Goal: Register for event/course

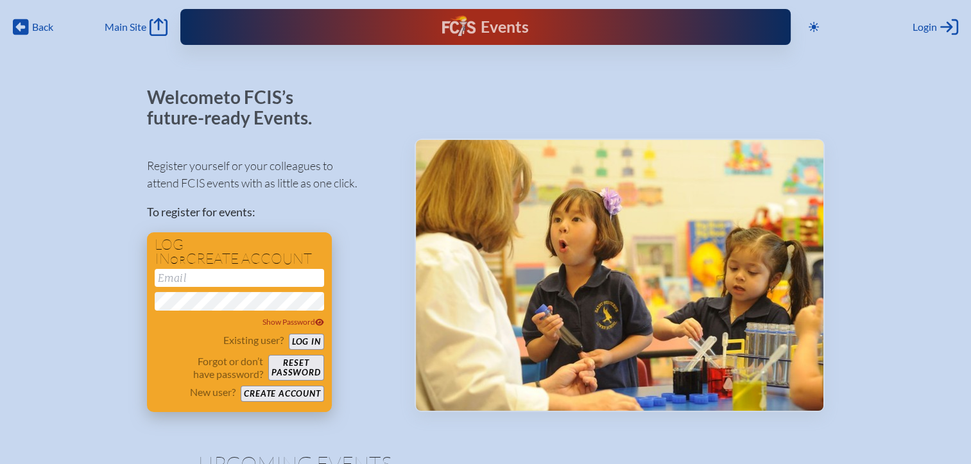
type input "[EMAIL_ADDRESS][DOMAIN_NAME]"
click at [295, 342] on button "Log in" at bounding box center [306, 342] width 35 height 16
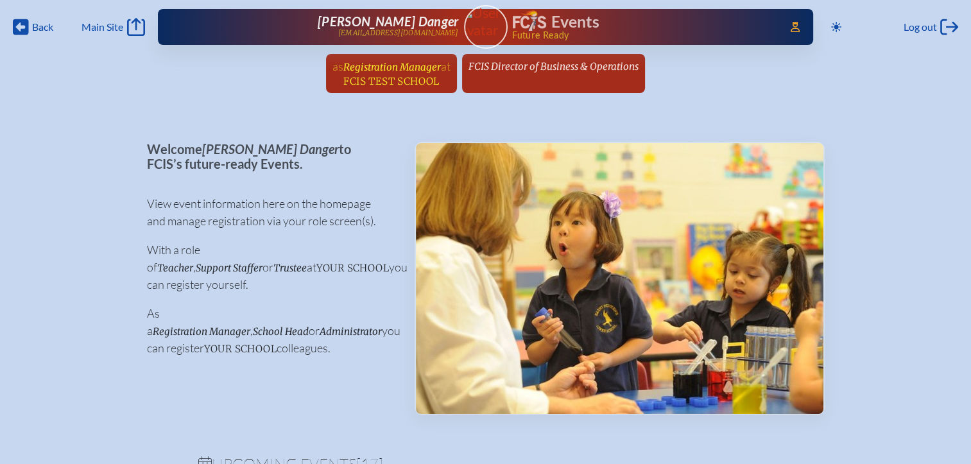
click at [422, 75] on span "FCIS Test School" at bounding box center [391, 81] width 96 height 12
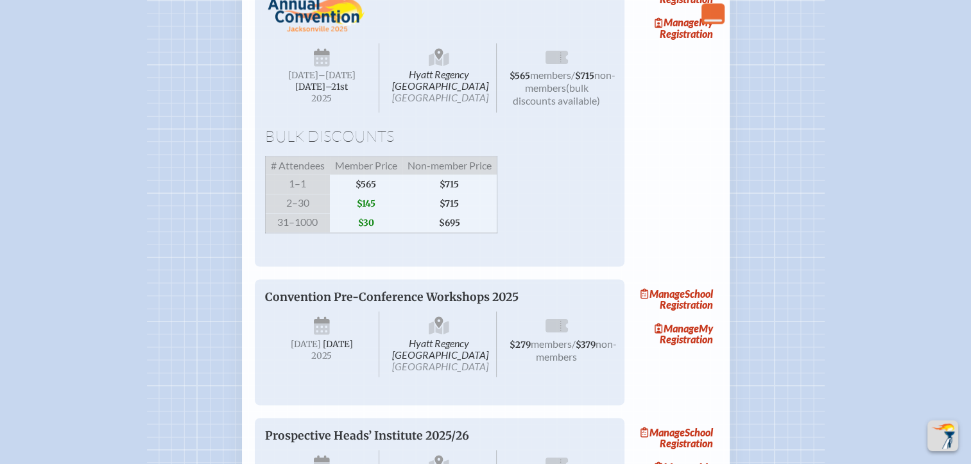
scroll to position [2055, 0]
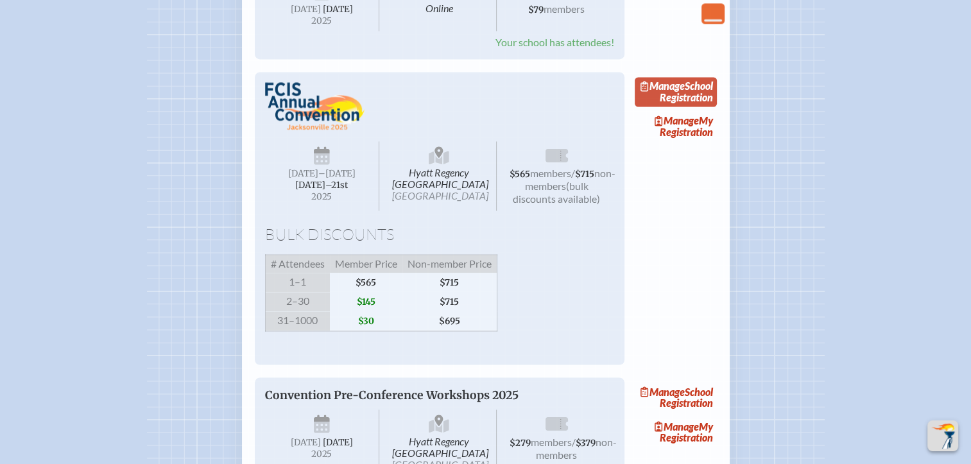
click at [705, 107] on link "Manage School Registration" at bounding box center [676, 92] width 82 height 30
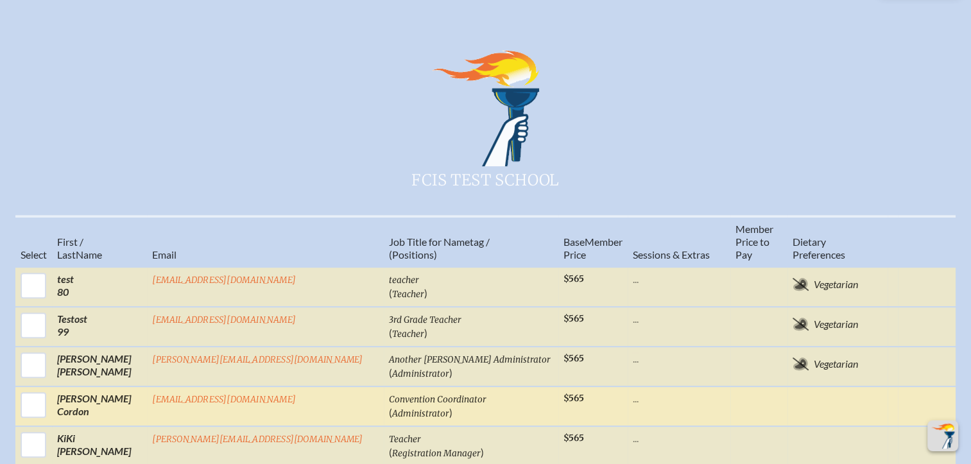
scroll to position [578, 0]
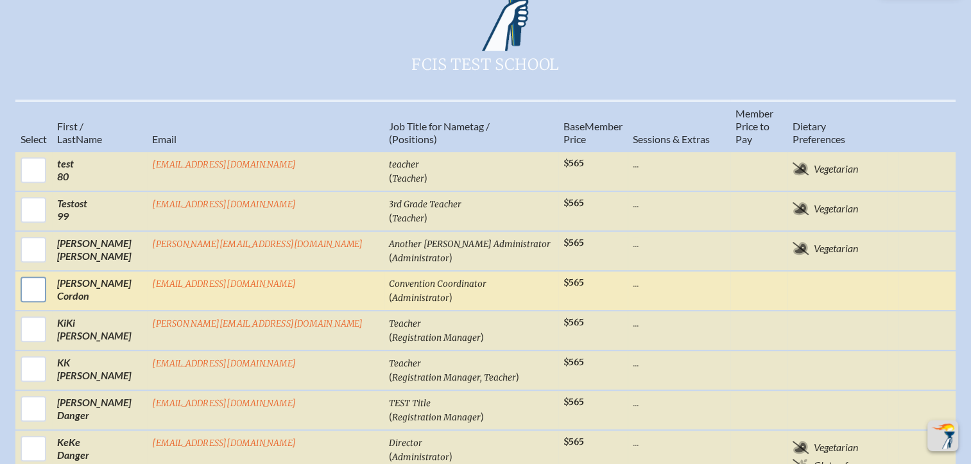
click at [49, 274] on input "checkbox" at bounding box center [33, 290] width 32 height 32
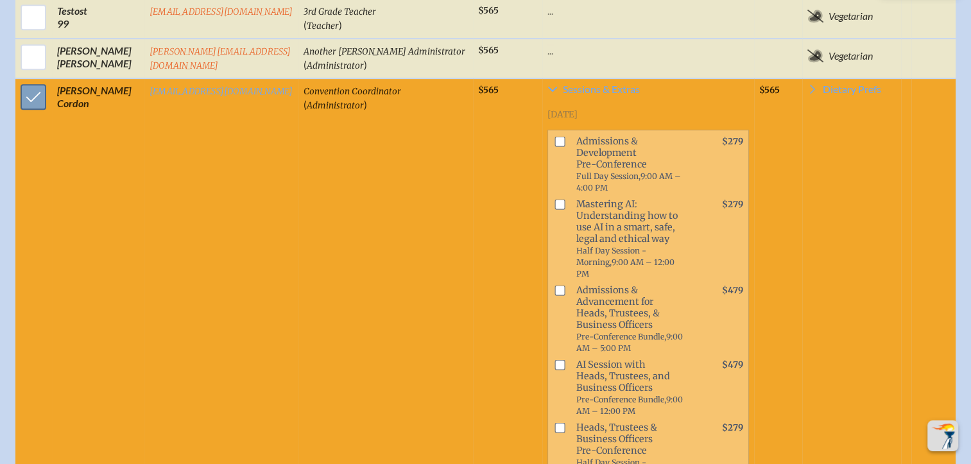
click at [23, 81] on input "checkbox" at bounding box center [33, 97] width 32 height 32
checkbox input "false"
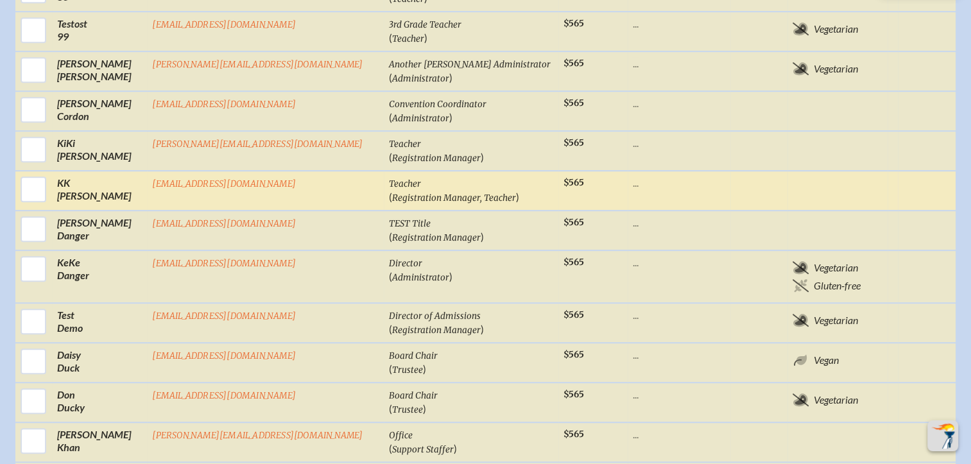
click at [49, 173] on input "checkbox" at bounding box center [33, 189] width 32 height 32
checkbox input "true"
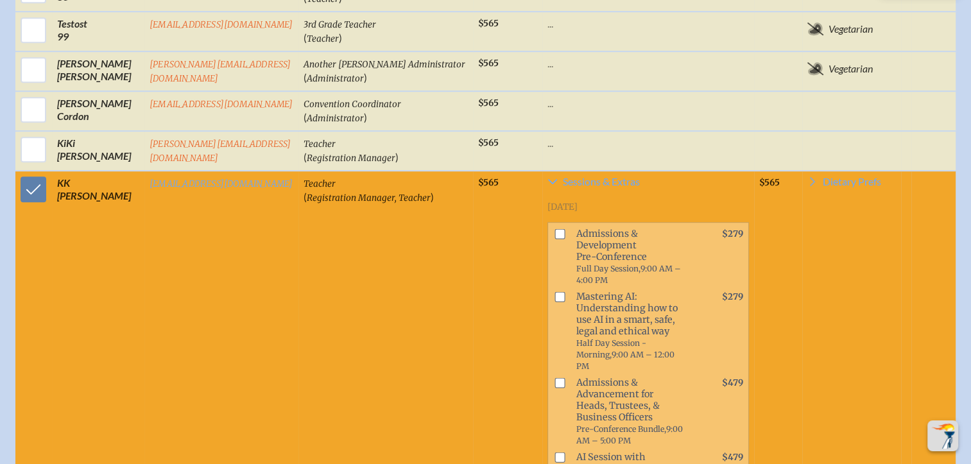
scroll to position [770, 0]
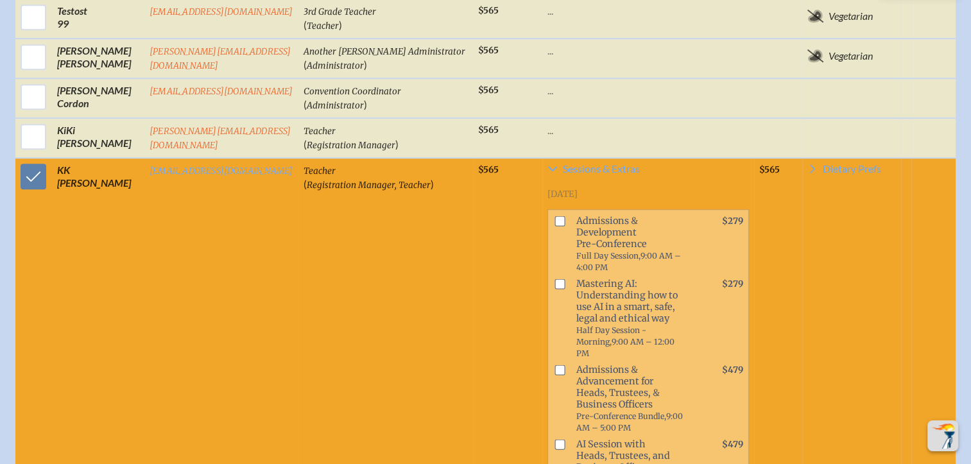
click at [555, 216] on input "checkbox" at bounding box center [560, 221] width 10 height 10
checkbox input "true"
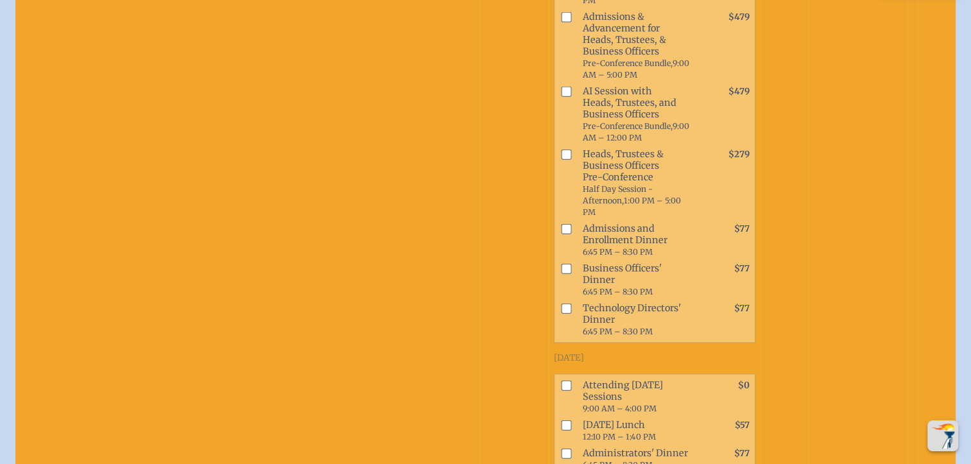
scroll to position [1284, 0]
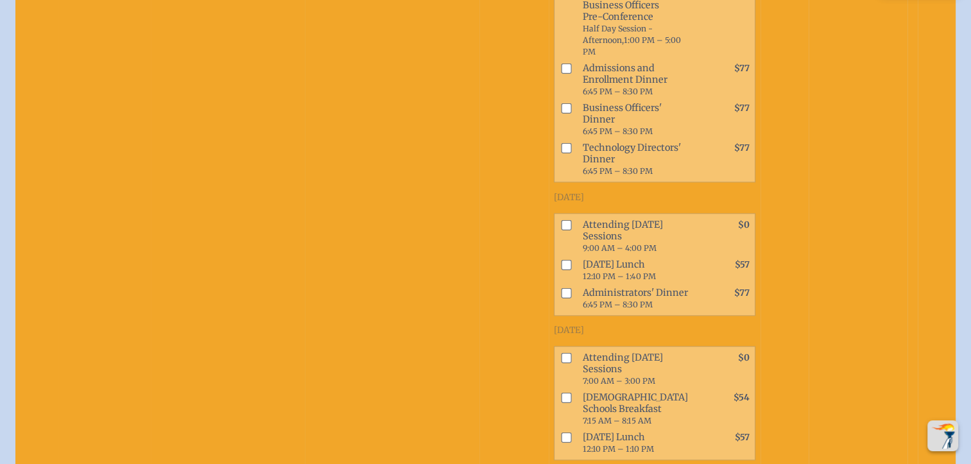
click at [561, 259] on input "checkbox" at bounding box center [566, 264] width 10 height 10
checkbox input "true"
click at [561, 432] on input "checkbox" at bounding box center [566, 437] width 10 height 10
checkbox input "true"
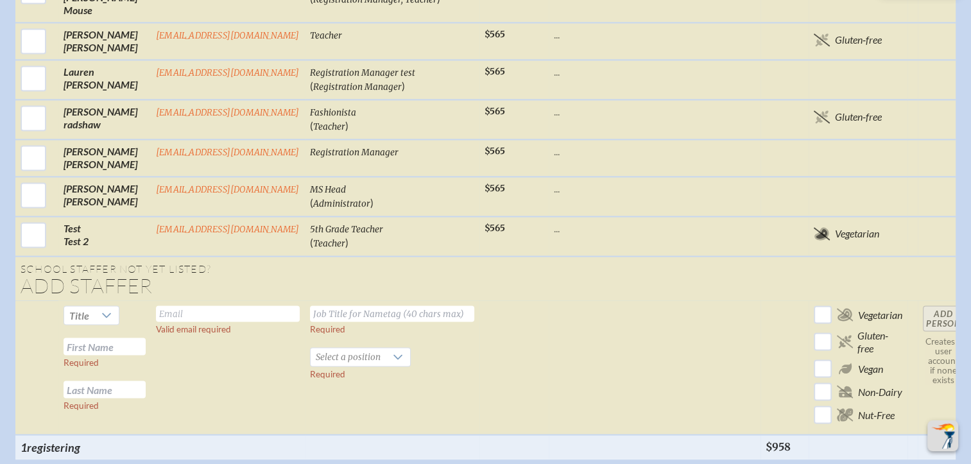
scroll to position [2247, 0]
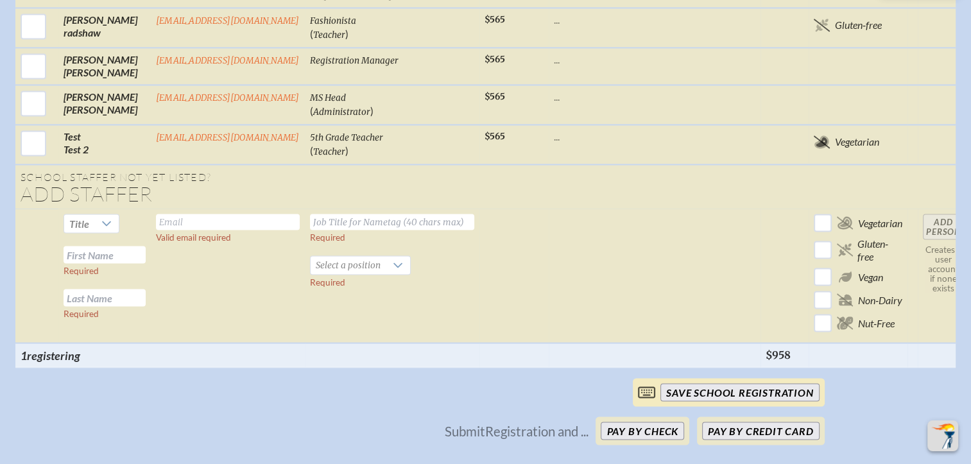
click at [736, 383] on input "save School Registration" at bounding box center [740, 392] width 159 height 18
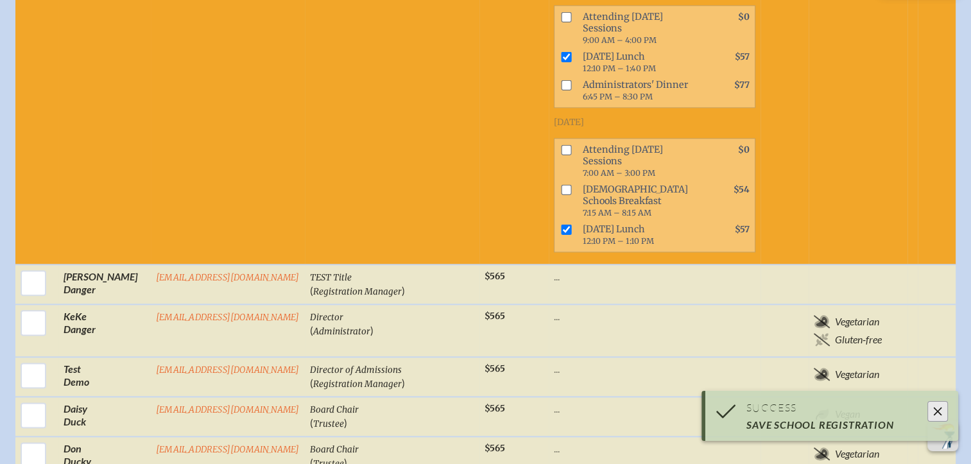
scroll to position [1412, 0]
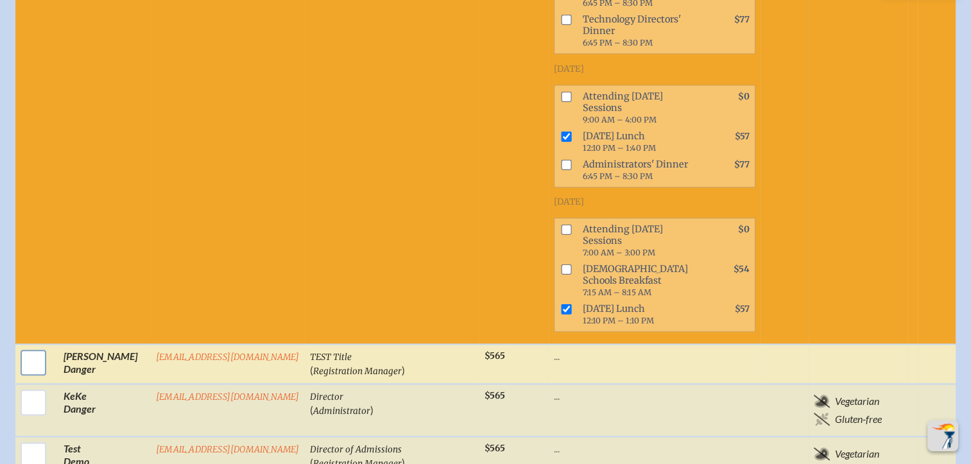
click at [33, 347] on input "checkbox" at bounding box center [33, 363] width 32 height 32
checkbox input "true"
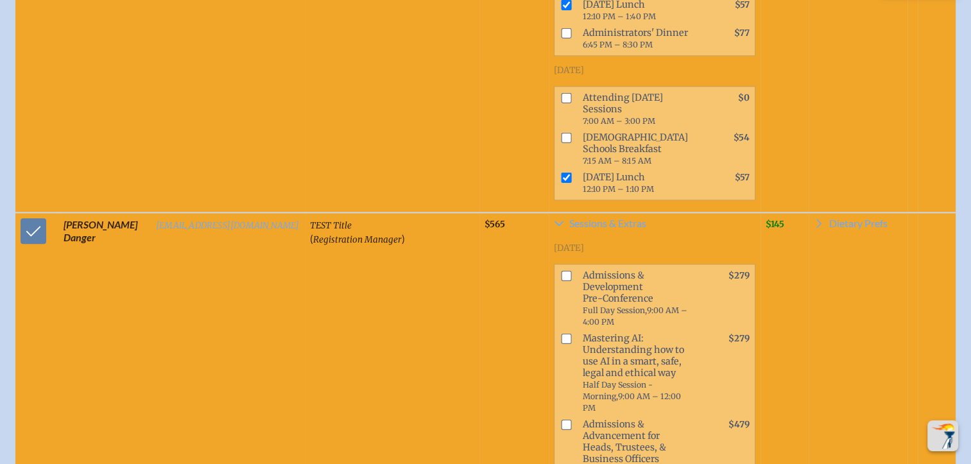
scroll to position [1669, 0]
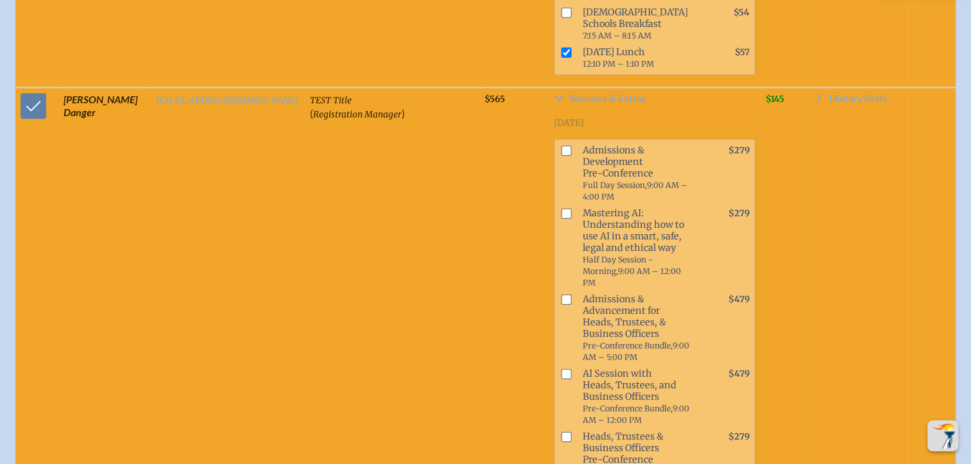
click at [555, 205] on li "Mastering AI: Understanding how to use AI in a smart, safe, legal and ethical w…" at bounding box center [655, 248] width 200 height 86
drag, startPoint x: 542, startPoint y: 173, endPoint x: 531, endPoint y: 197, distance: 26.1
click at [561, 294] on input "checkbox" at bounding box center [566, 299] width 10 height 10
checkbox input "true"
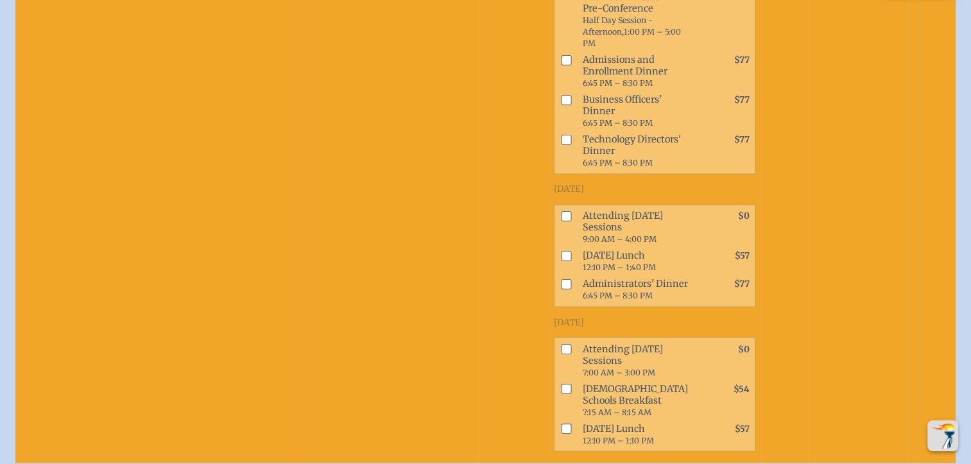
scroll to position [2119, 0]
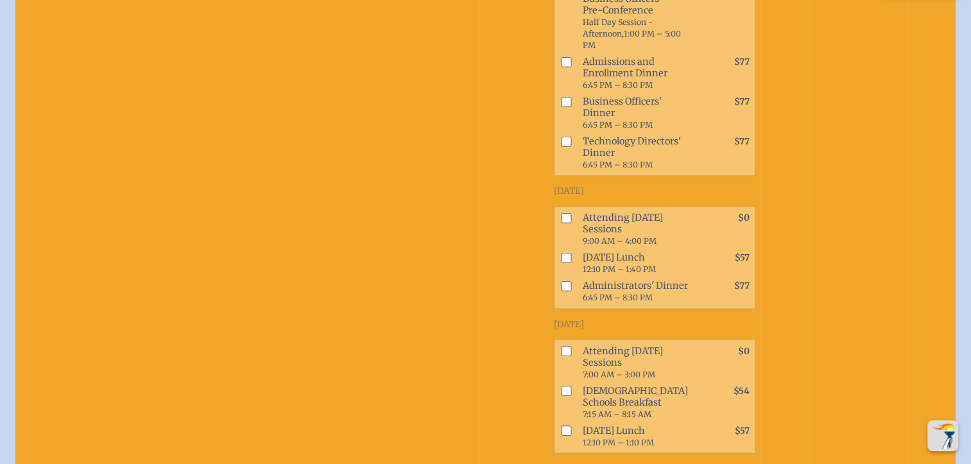
click at [561, 213] on input "checkbox" at bounding box center [566, 218] width 10 height 10
checkbox input "true"
click at [561, 253] on input "checkbox" at bounding box center [566, 258] width 10 height 10
checkbox input "true"
click at [561, 281] on input "checkbox" at bounding box center [566, 286] width 10 height 10
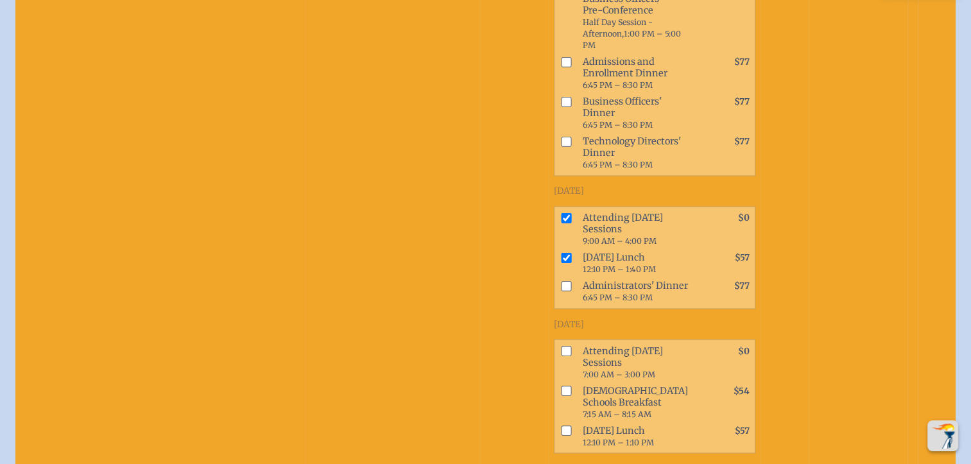
checkbox input "true"
click at [561, 346] on input "checkbox" at bounding box center [566, 351] width 10 height 10
checkbox input "true"
click at [561, 386] on input "checkbox" at bounding box center [566, 391] width 10 height 10
checkbox input "true"
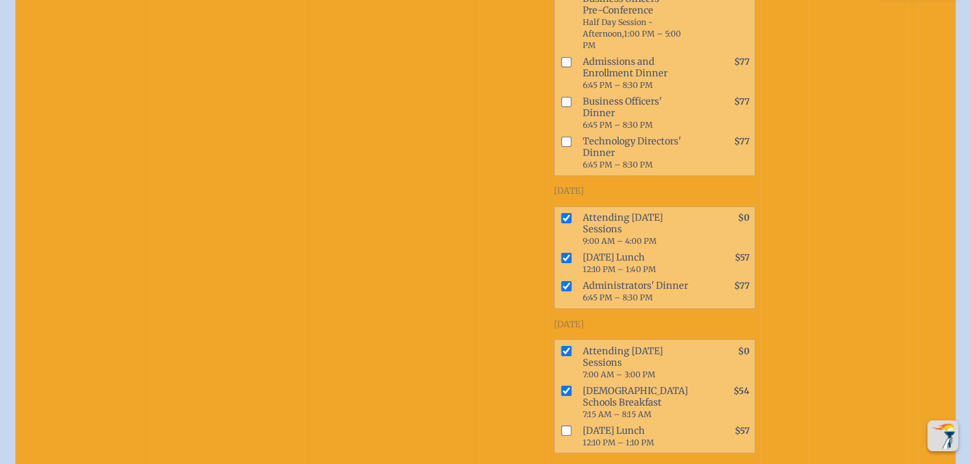
click at [561, 426] on input "checkbox" at bounding box center [566, 431] width 10 height 10
checkbox input "true"
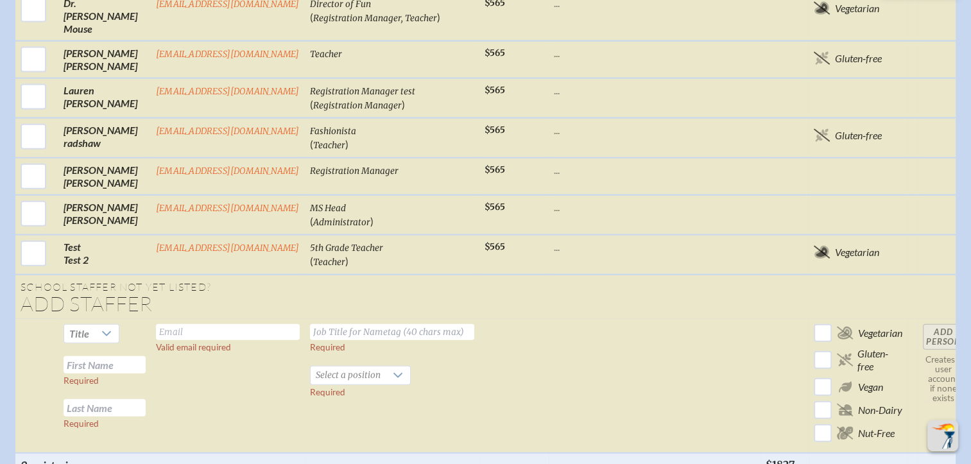
scroll to position [3018, 0]
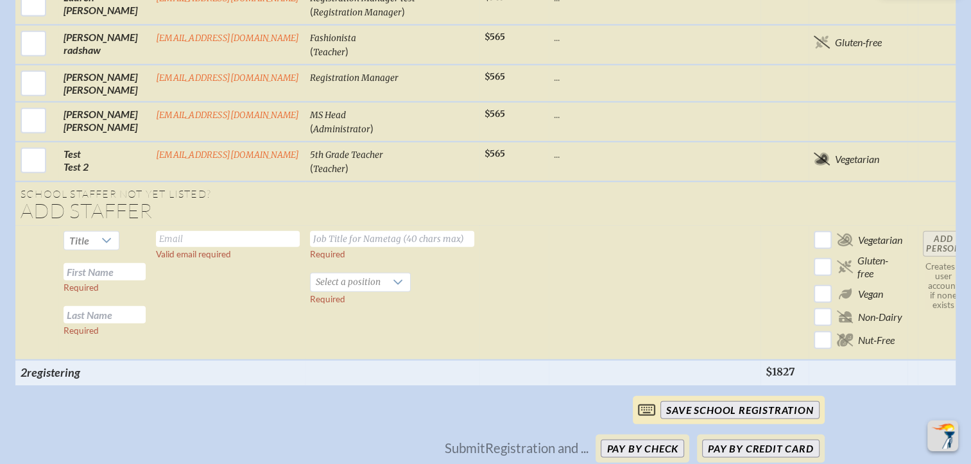
click at [725, 401] on input "save School Registration" at bounding box center [740, 410] width 159 height 18
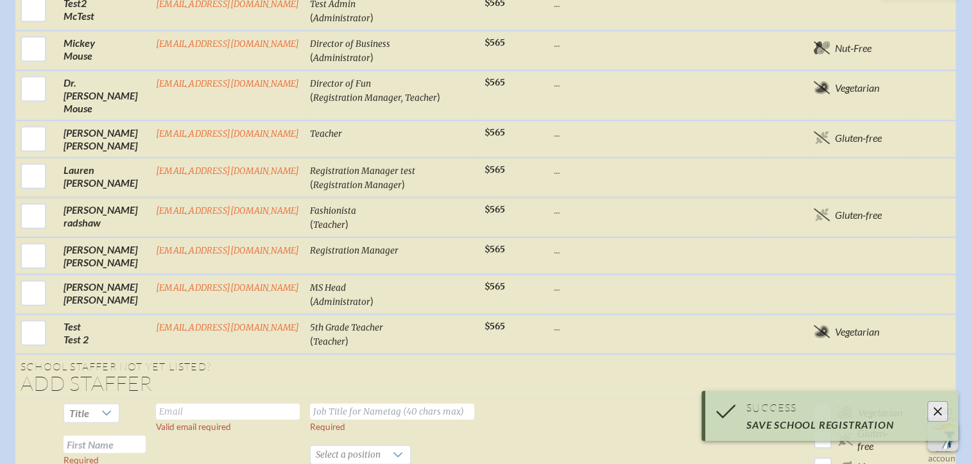
scroll to position [2632, 0]
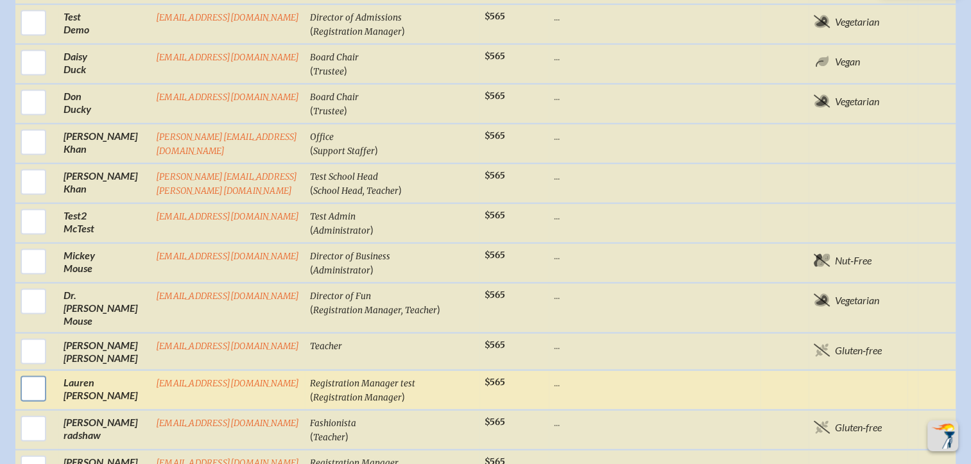
click at [36, 373] on input "checkbox" at bounding box center [33, 389] width 32 height 32
checkbox input "true"
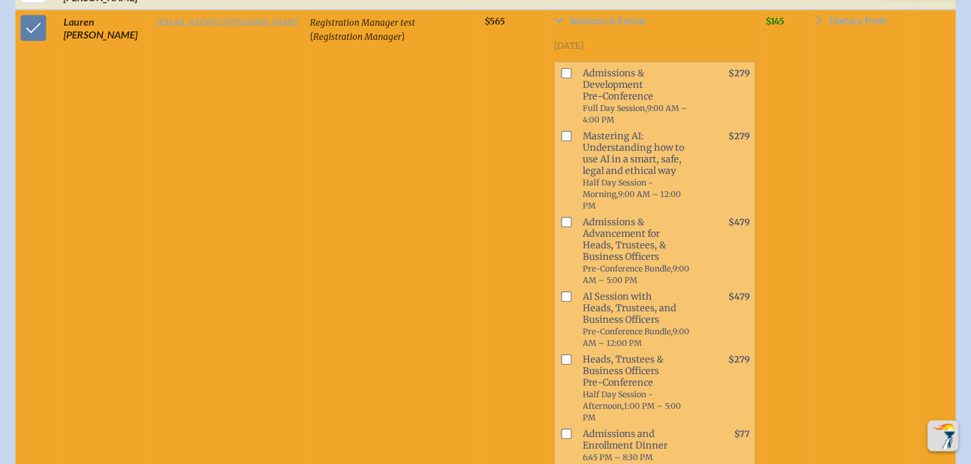
scroll to position [3018, 0]
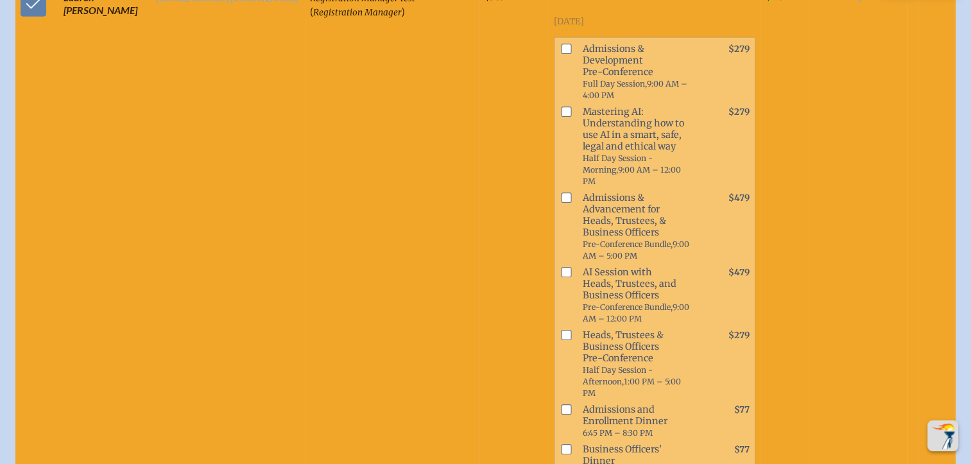
click at [561, 404] on input "checkbox" at bounding box center [566, 409] width 10 height 10
checkbox input "true"
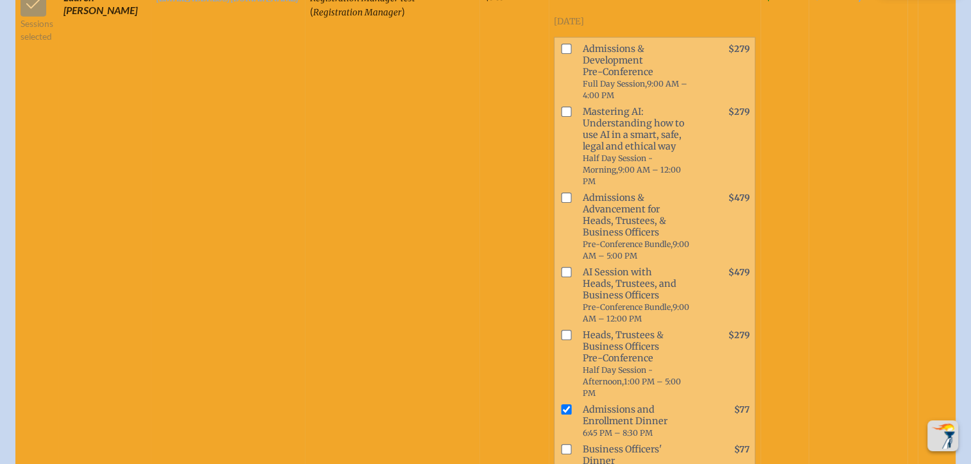
checkbox input "true"
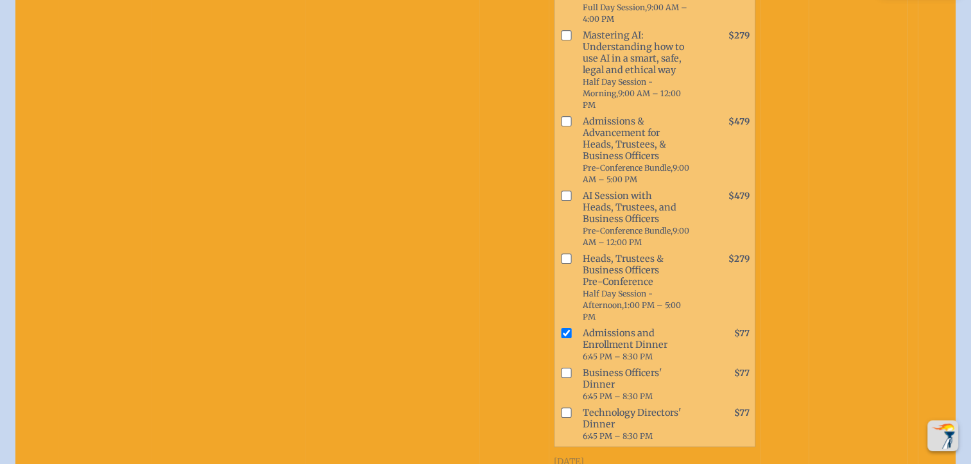
scroll to position [3274, 0]
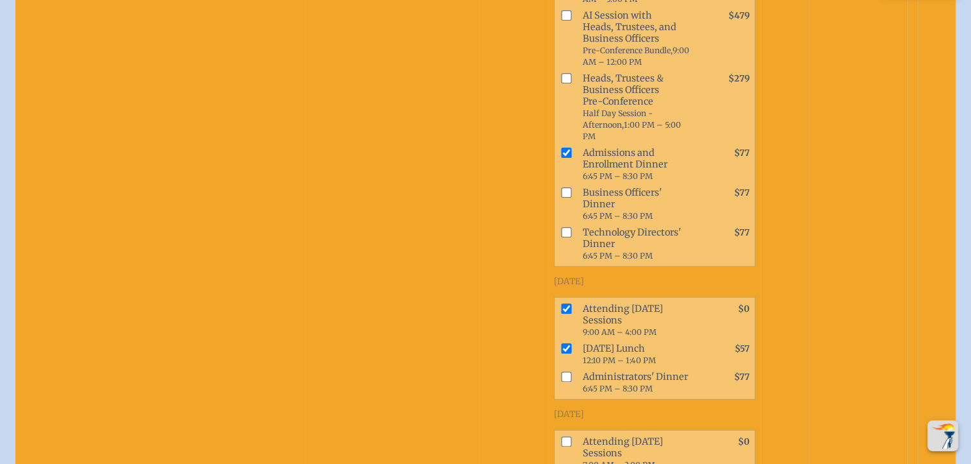
click at [561, 437] on input "checkbox" at bounding box center [566, 442] width 10 height 10
checkbox input "true"
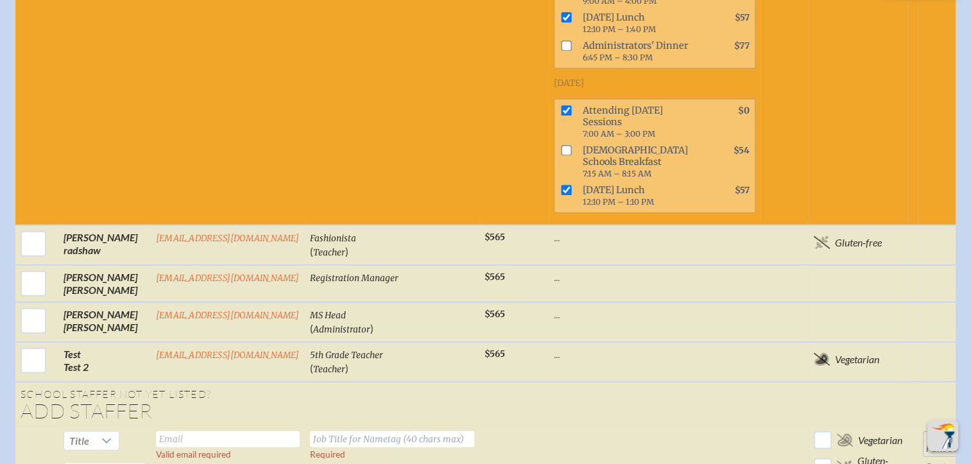
scroll to position [3724, 0]
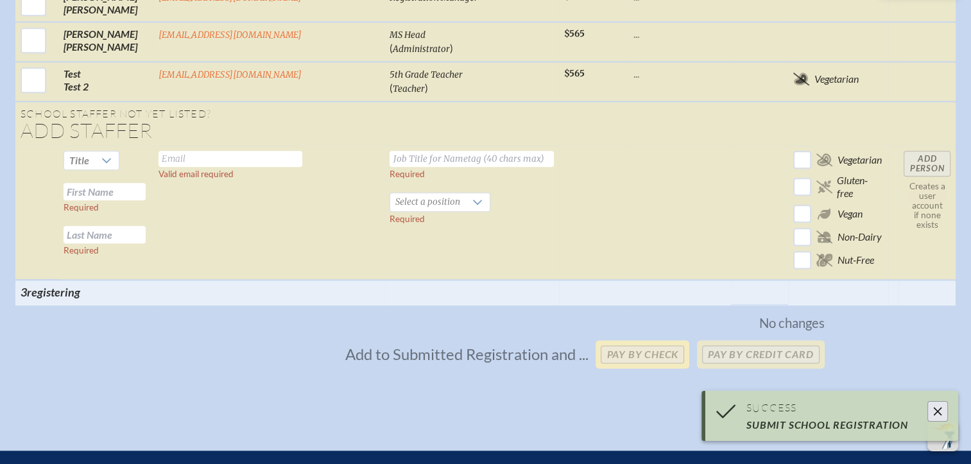
scroll to position [1931, 0]
